Goal: Navigation & Orientation: Find specific page/section

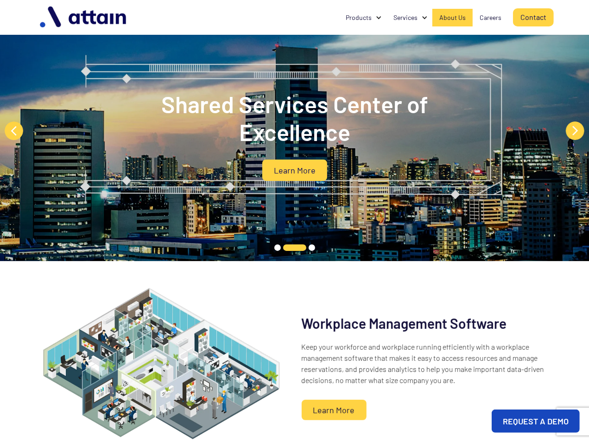
click at [334, 17] on div "About Us" at bounding box center [453, 17] width 26 height 9
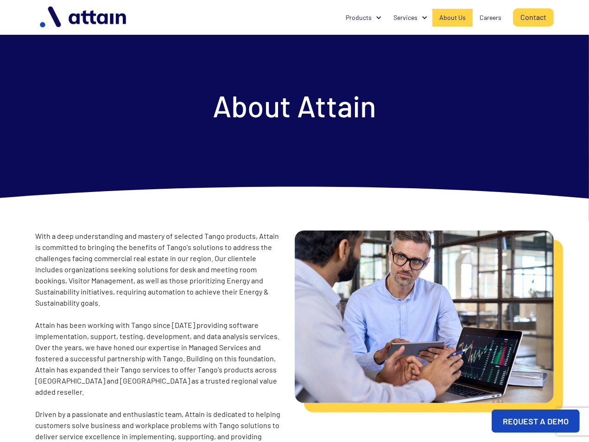
click at [445, 19] on div "About Us" at bounding box center [453, 17] width 26 height 9
